Goal: Check status: Check status

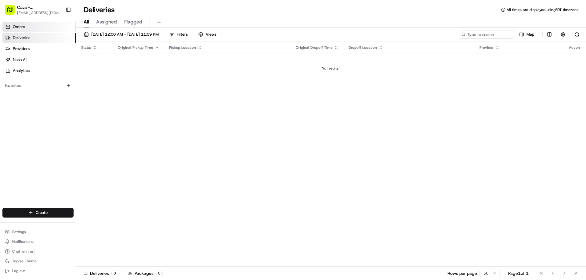
click at [25, 25] on link "Orders" at bounding box center [38, 27] width 73 height 10
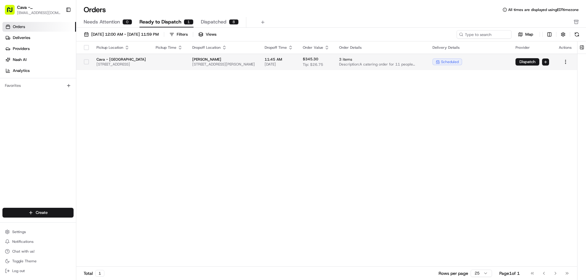
click at [84, 65] on div at bounding box center [86, 62] width 10 height 10
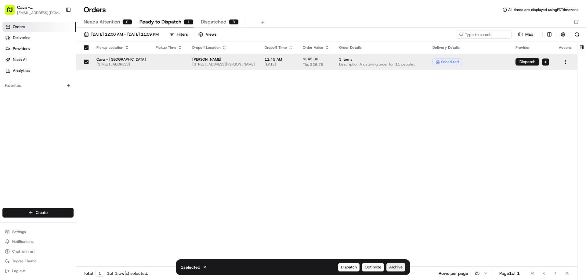
click at [400, 264] on button "Archive" at bounding box center [395, 267] width 19 height 9
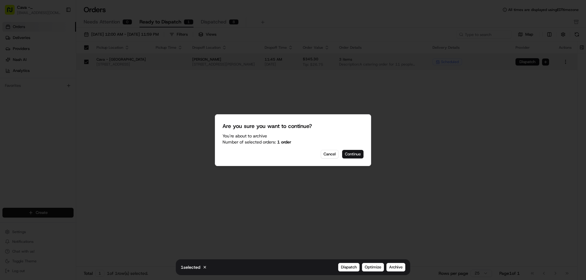
click at [352, 156] on button "Continue" at bounding box center [352, 154] width 21 height 9
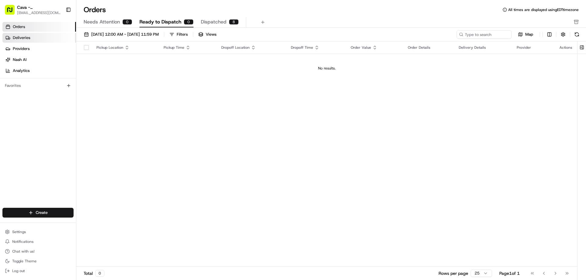
click at [36, 35] on link "Deliveries" at bounding box center [38, 38] width 73 height 10
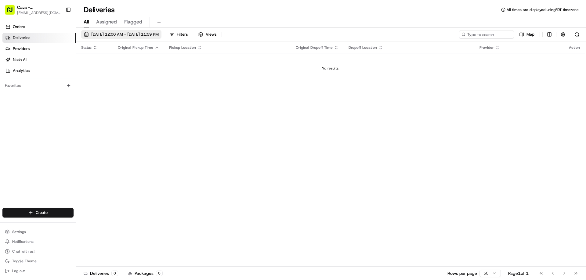
click at [92, 38] on button "[DATE] 12:00 AM - [DATE] 11:59 PM" at bounding box center [121, 34] width 80 height 9
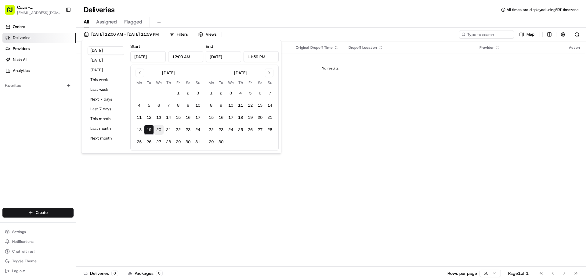
click at [161, 129] on button "20" at bounding box center [159, 130] width 10 height 10
type input "[DATE]"
click at [168, 128] on button "21" at bounding box center [168, 130] width 10 height 10
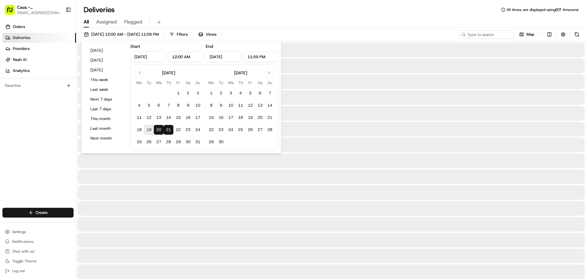
type input "[DATE]"
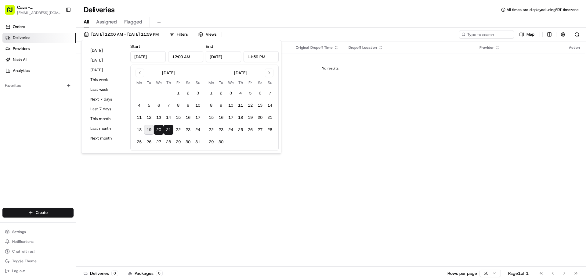
click at [146, 195] on div "Status Original Pickup Time Pickup Location Original Dropoff Time Dropoff Locat…" at bounding box center [330, 153] width 508 height 225
